Goal: Find contact information: Find contact information

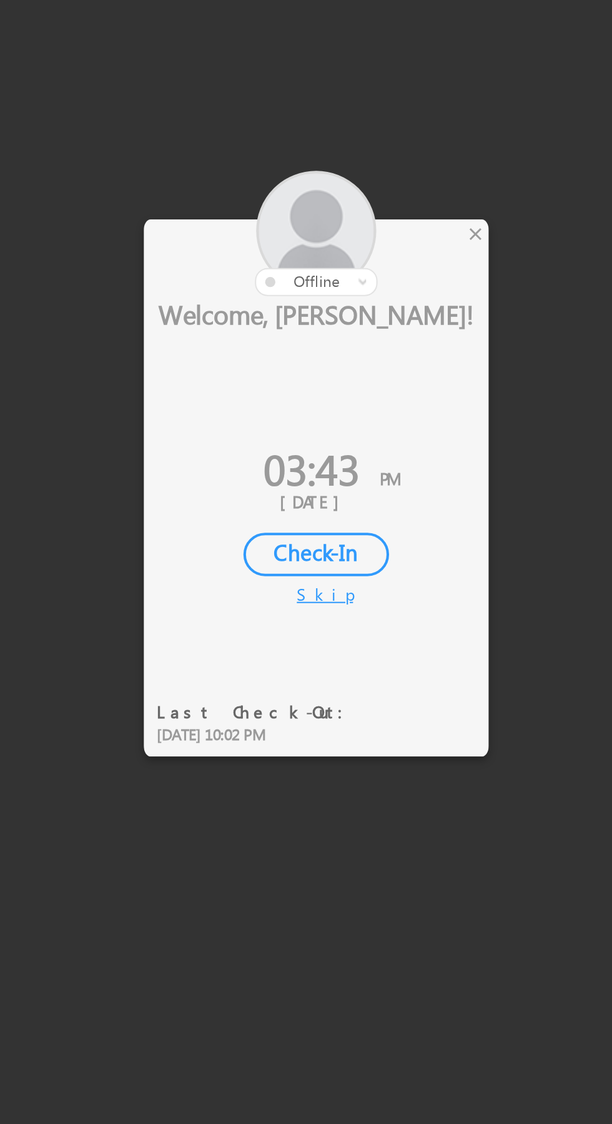
click at [362, 474] on div "×" at bounding box center [360, 469] width 13 height 14
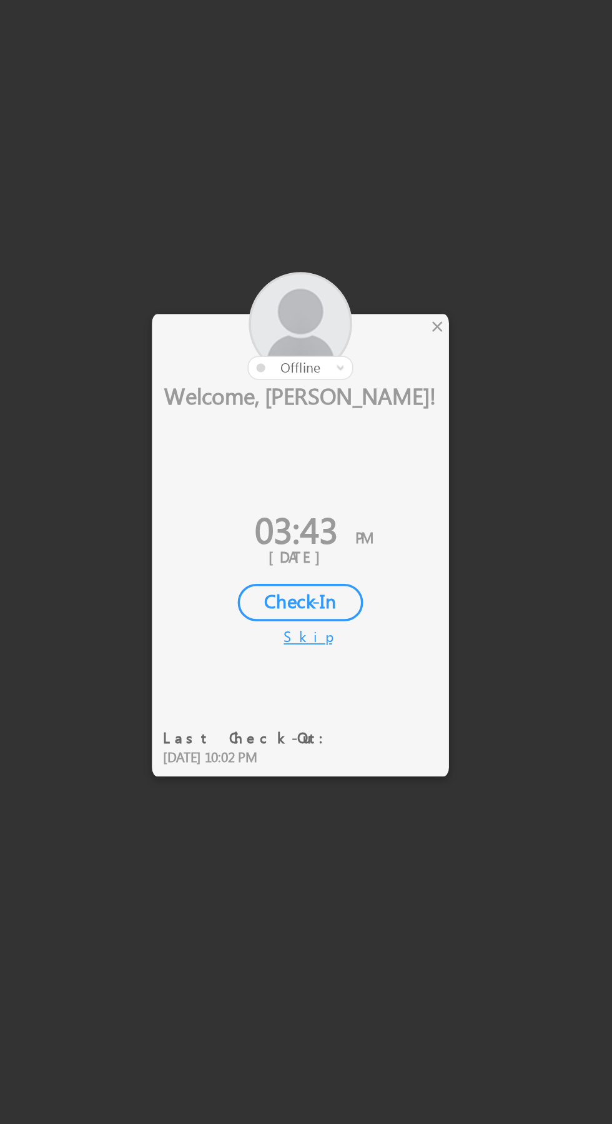
click at [359, 469] on div "×" at bounding box center [360, 469] width 13 height 14
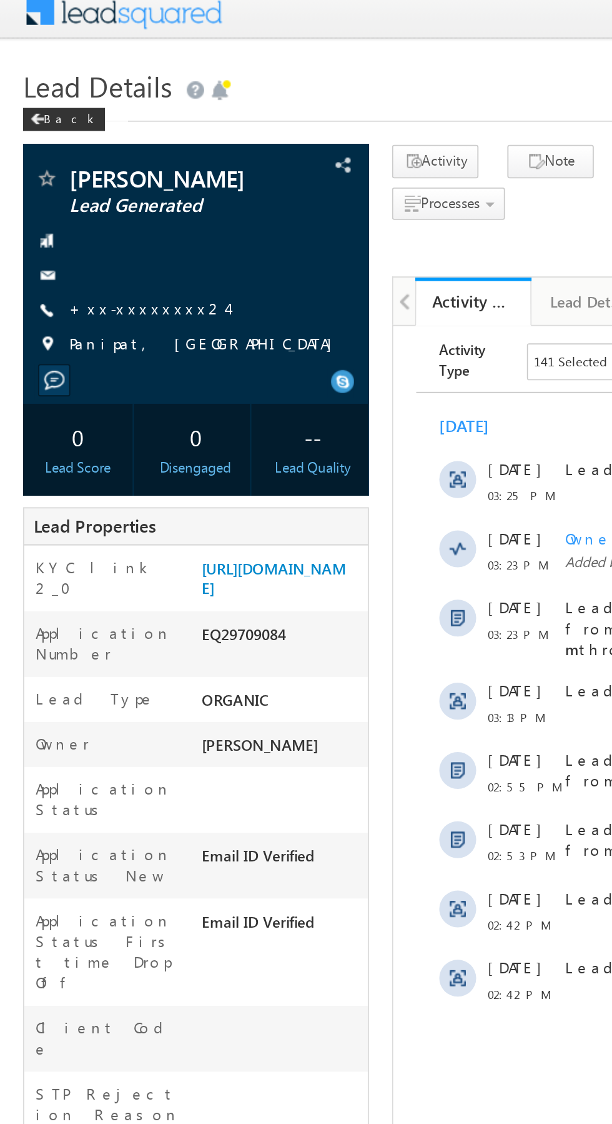
click at [78, 176] on link "+xx-xxxxxxxx24" at bounding box center [80, 175] width 86 height 11
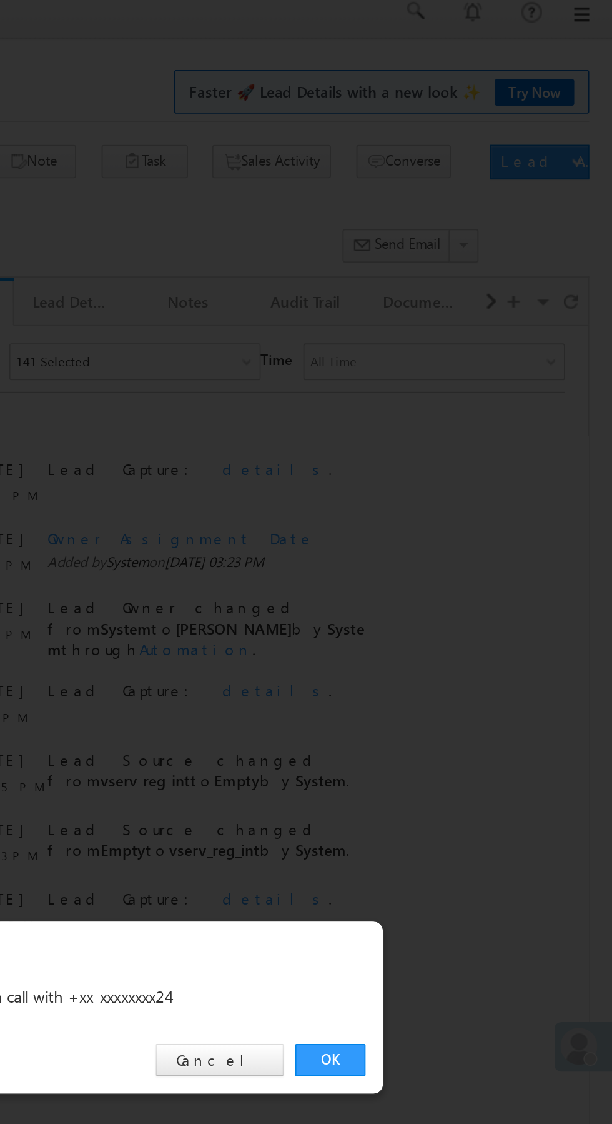
click at [454, 584] on link "OK" at bounding box center [460, 582] width 38 height 17
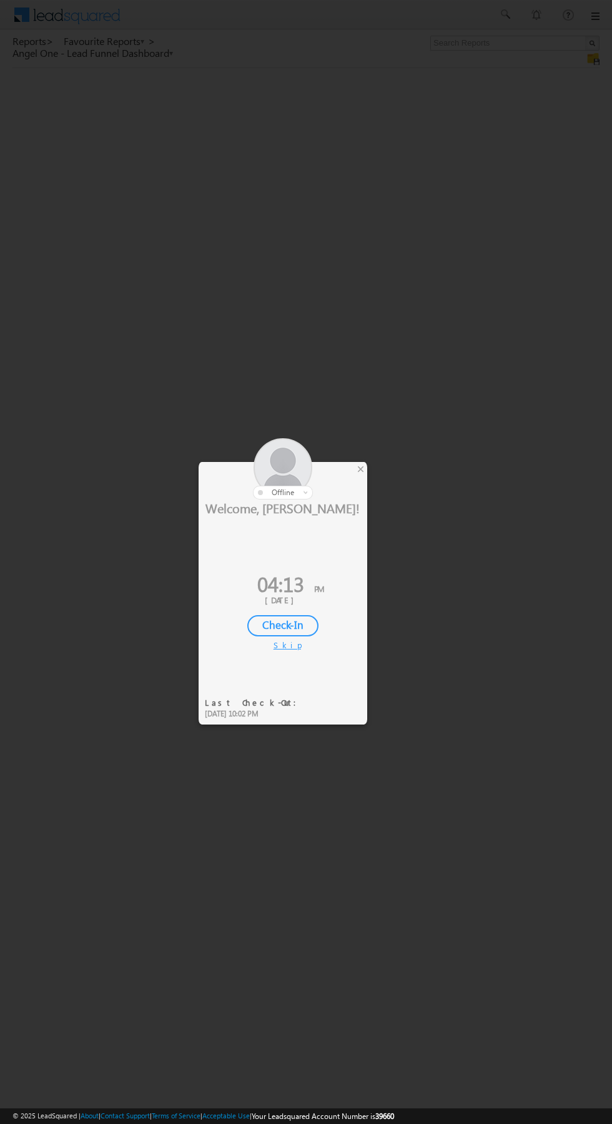
click at [354, 479] on div at bounding box center [283, 468] width 169 height 61
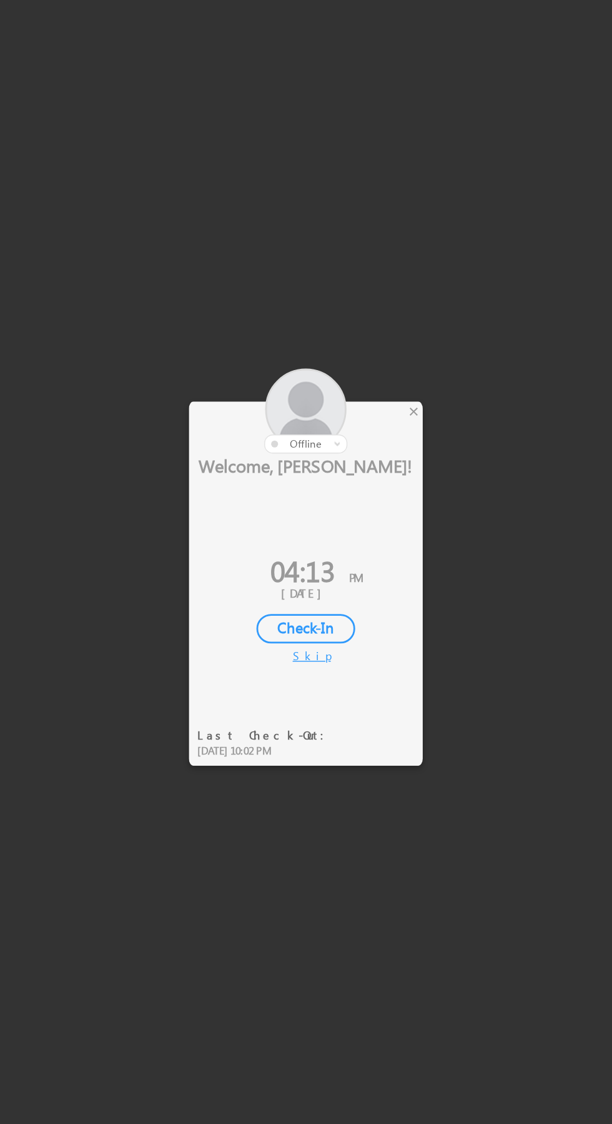
click at [356, 467] on div "×" at bounding box center [360, 469] width 13 height 14
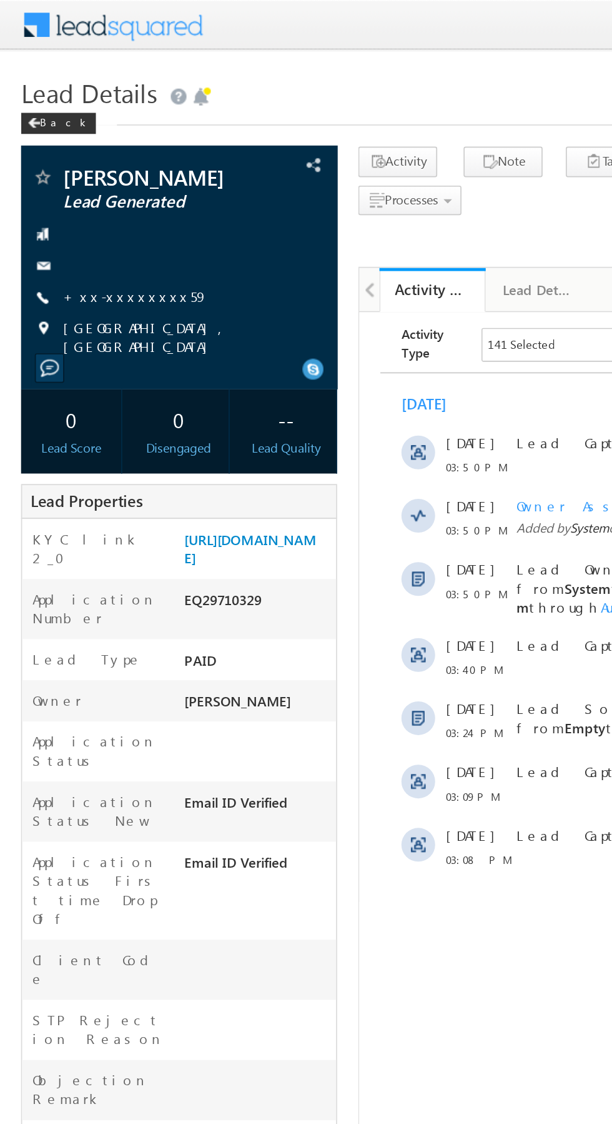
click at [74, 171] on link "+xx-xxxxxxxx59" at bounding box center [80, 175] width 86 height 11
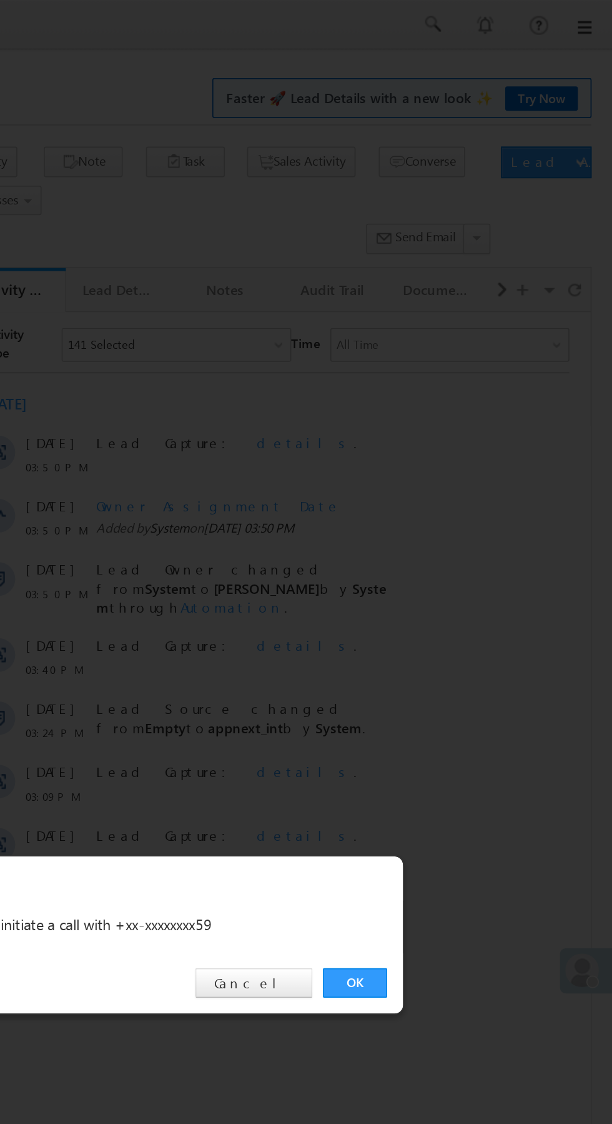
click at [454, 581] on link "OK" at bounding box center [460, 582] width 38 height 17
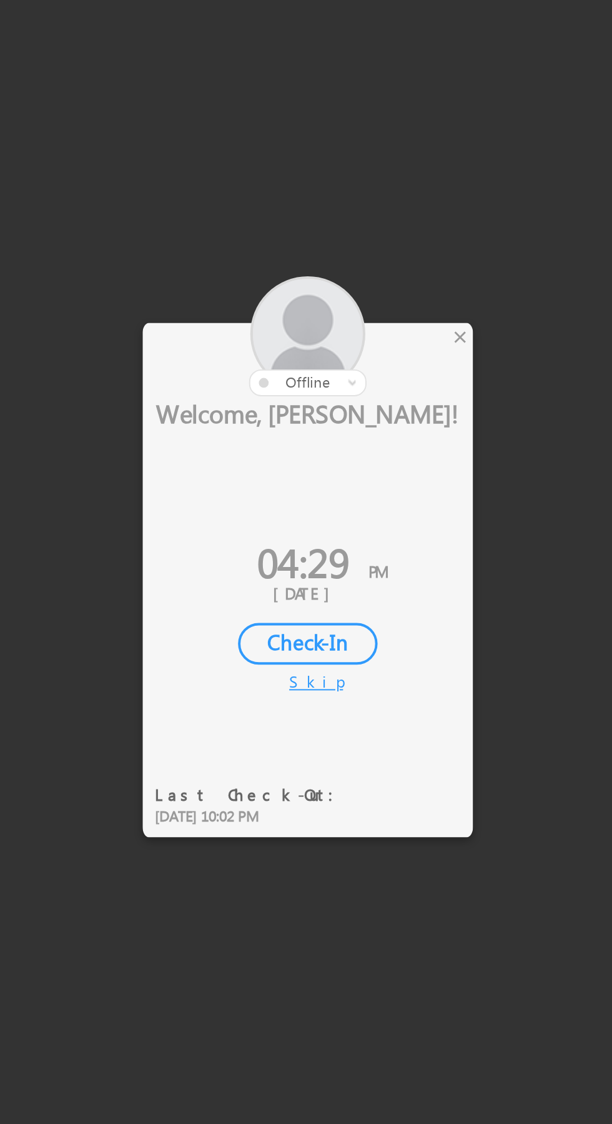
click at [358, 466] on div "×" at bounding box center [360, 469] width 13 height 14
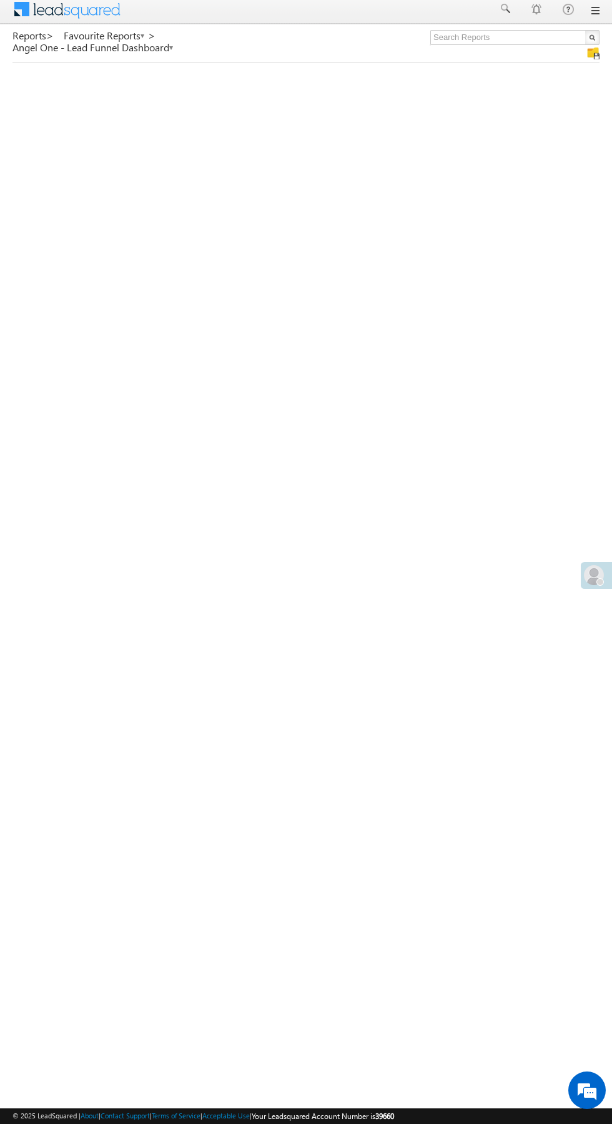
scroll to position [9, 0]
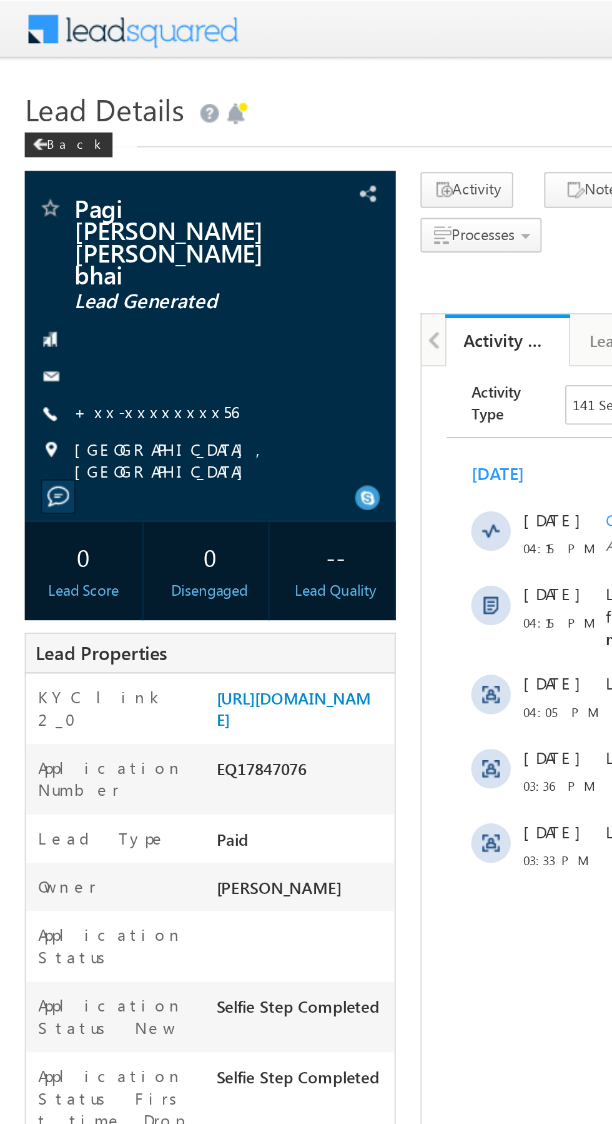
click at [72, 202] on link "+xx-xxxxxxxx56" at bounding box center [78, 207] width 83 height 11
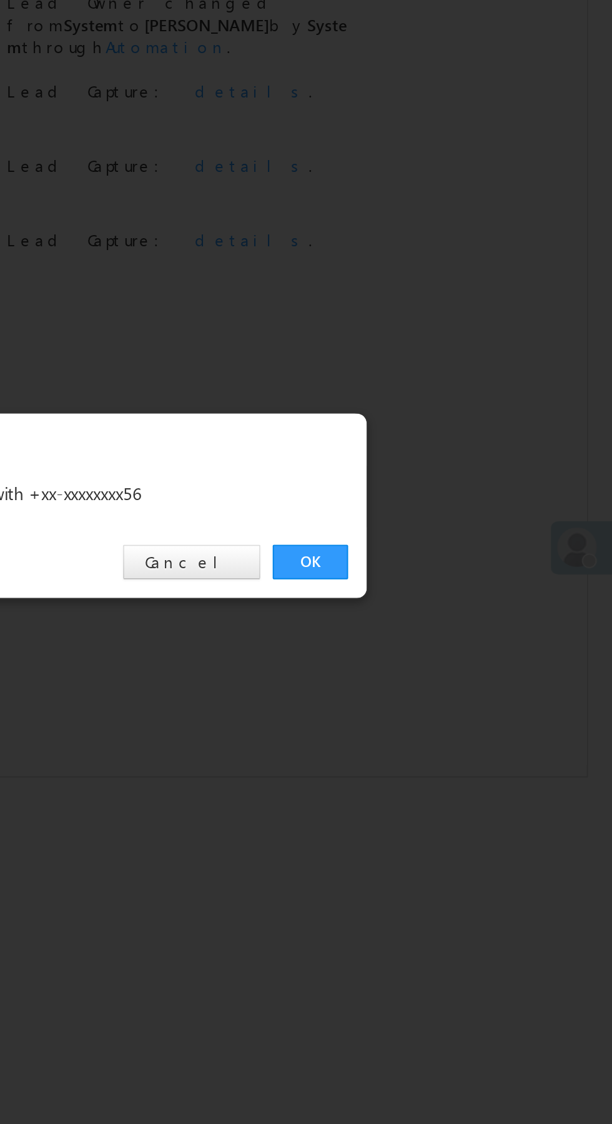
click at [455, 586] on link "OK" at bounding box center [460, 582] width 38 height 17
